Goal: Navigation & Orientation: Find specific page/section

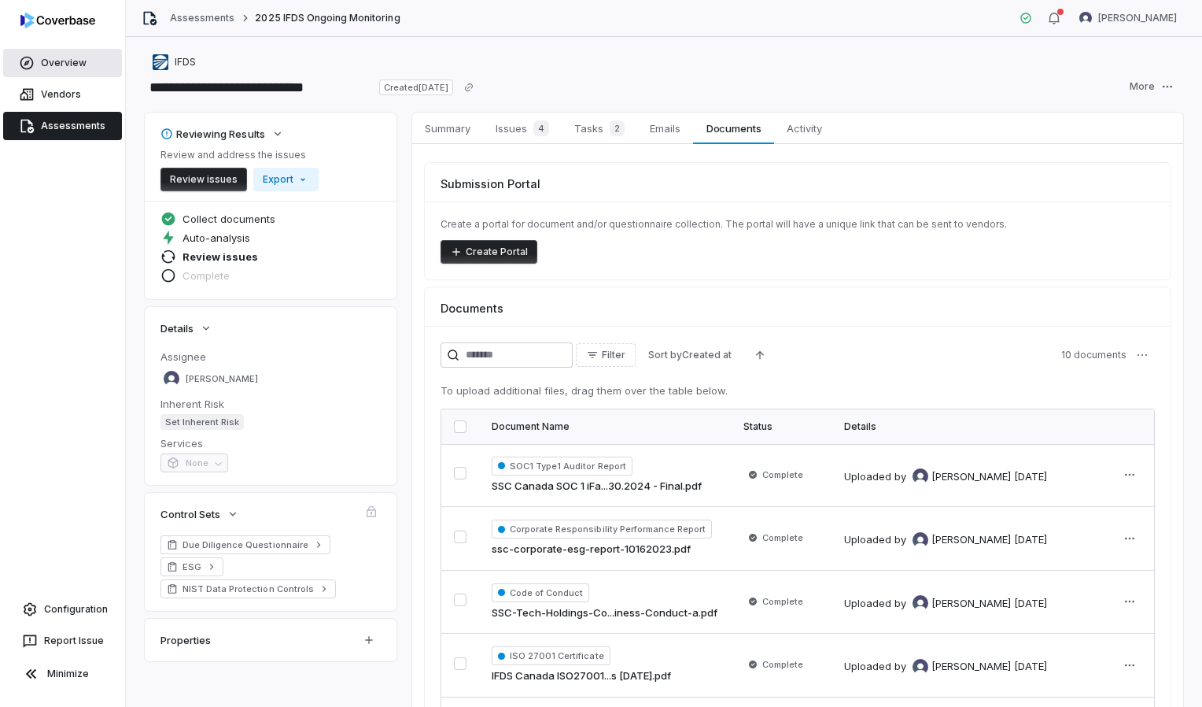
click at [54, 61] on link "Overview" at bounding box center [62, 63] width 119 height 28
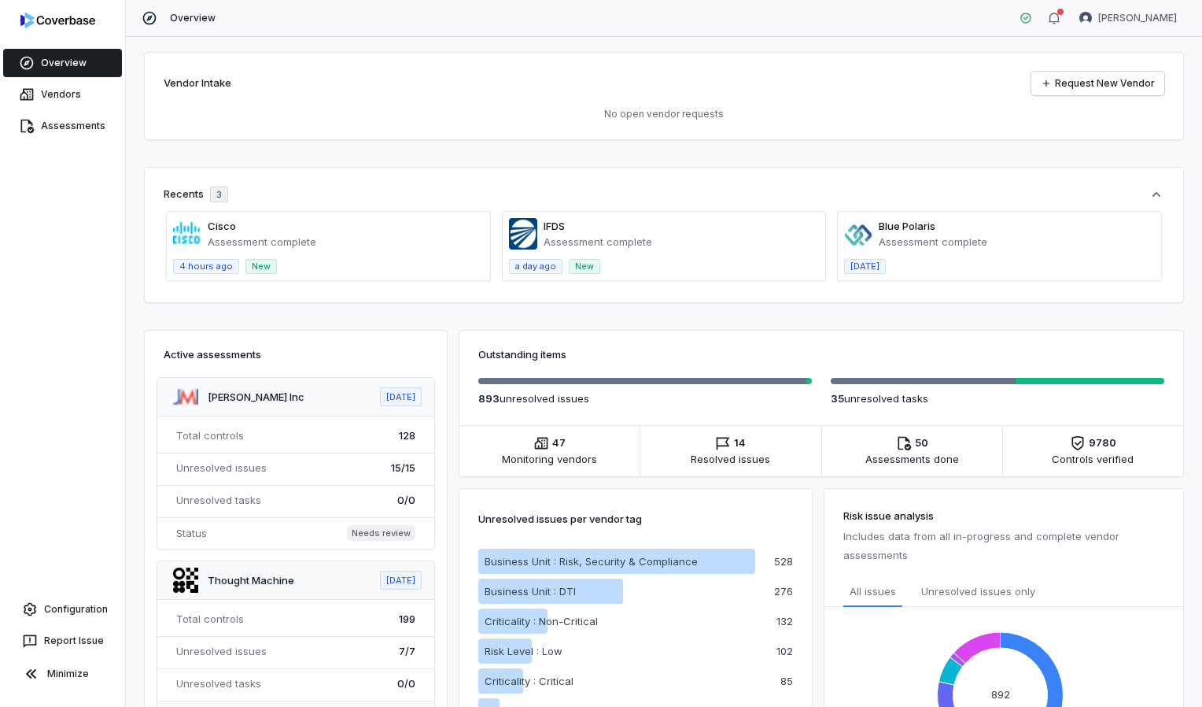
click at [319, 247] on span at bounding box center [328, 246] width 323 height 68
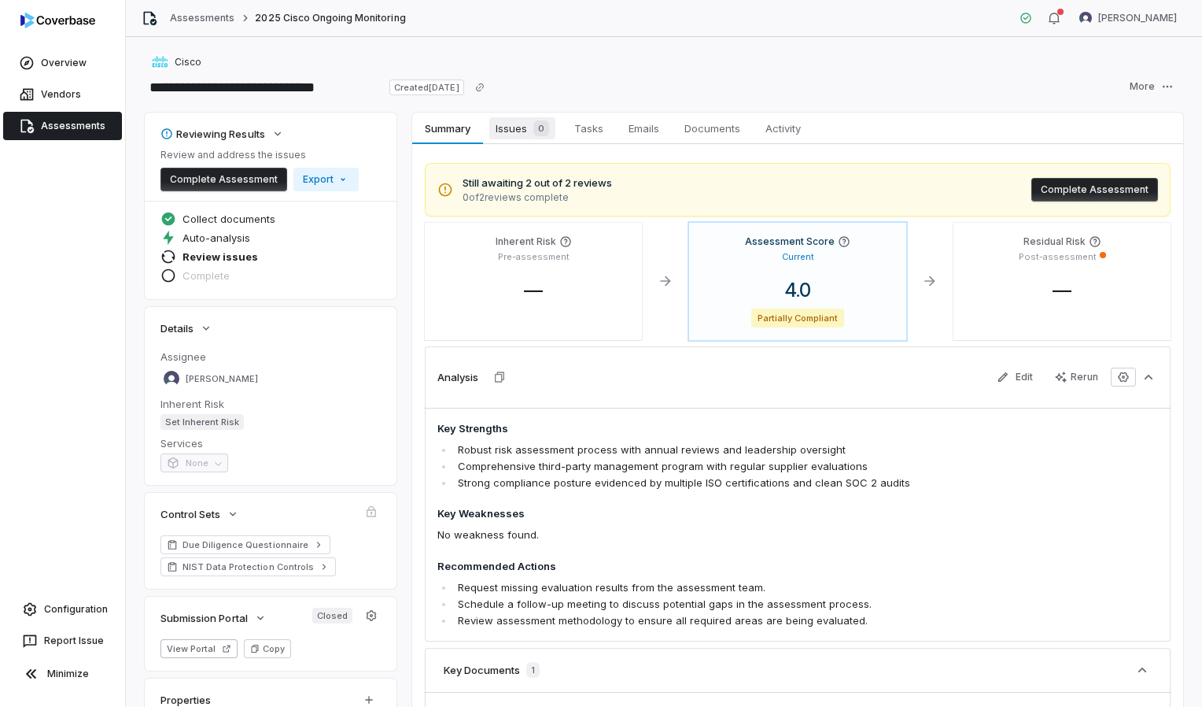
click at [524, 128] on span "Issues 0" at bounding box center [522, 128] width 66 height 22
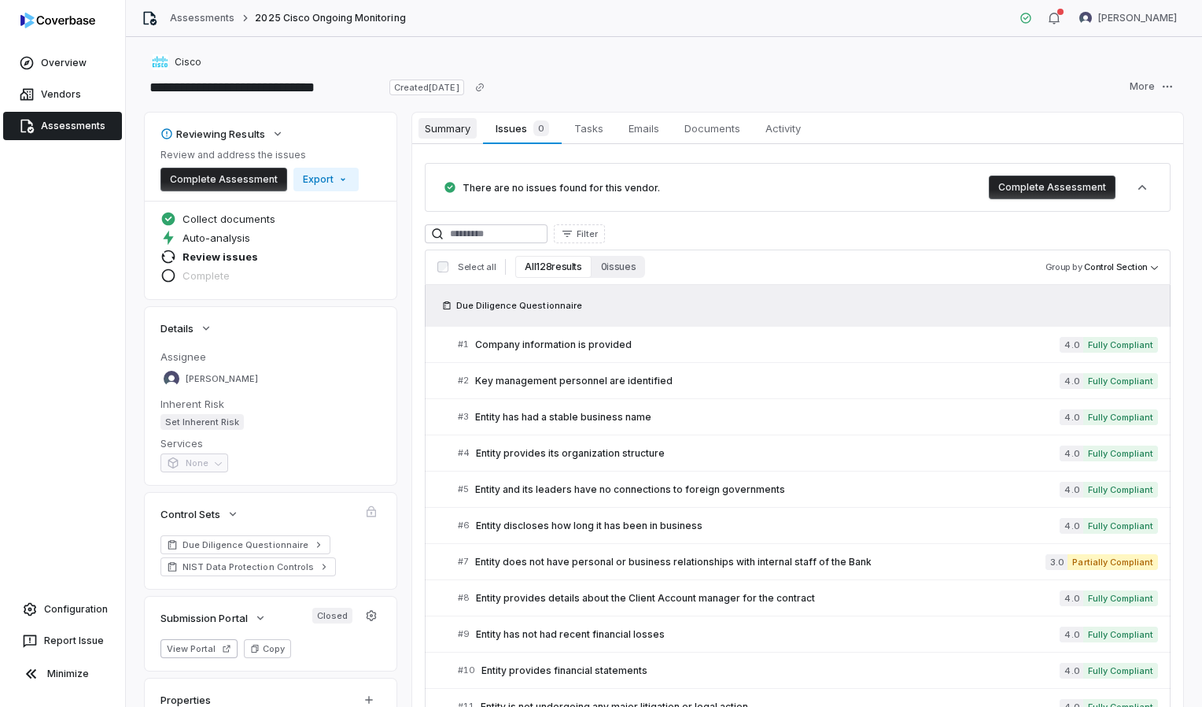
click at [438, 120] on span "Summary" at bounding box center [448, 128] width 58 height 20
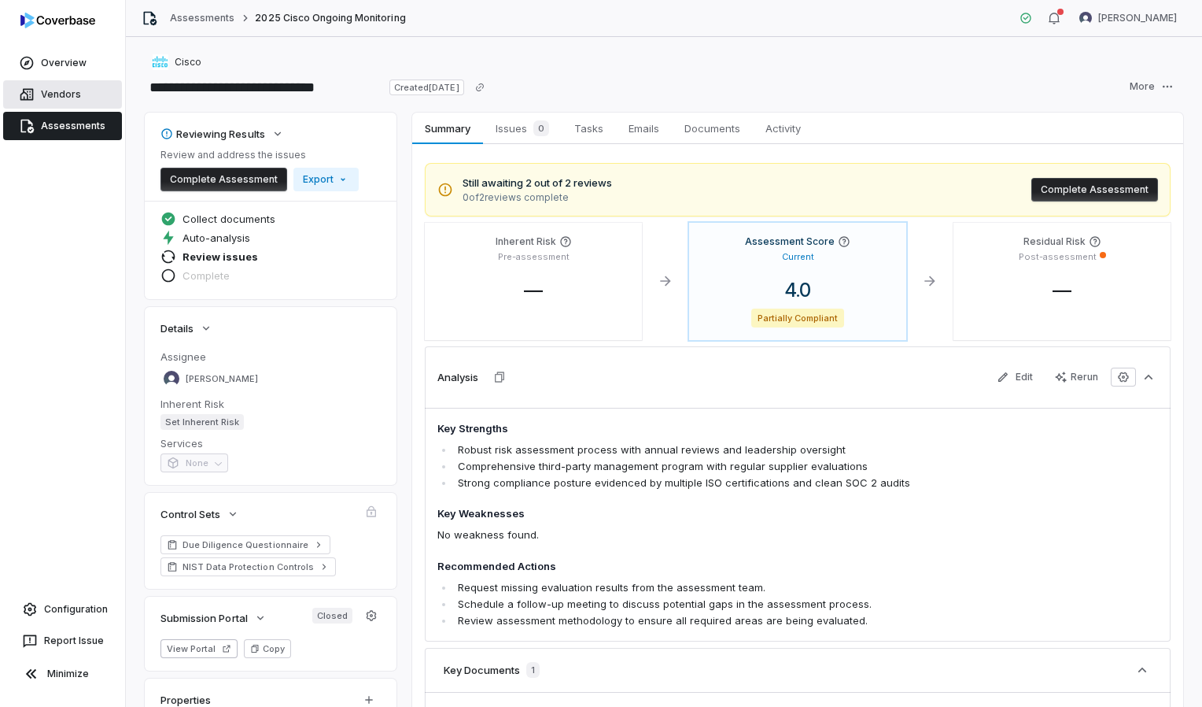
click at [42, 98] on link "Vendors" at bounding box center [62, 94] width 119 height 28
